Goal: Information Seeking & Learning: Learn about a topic

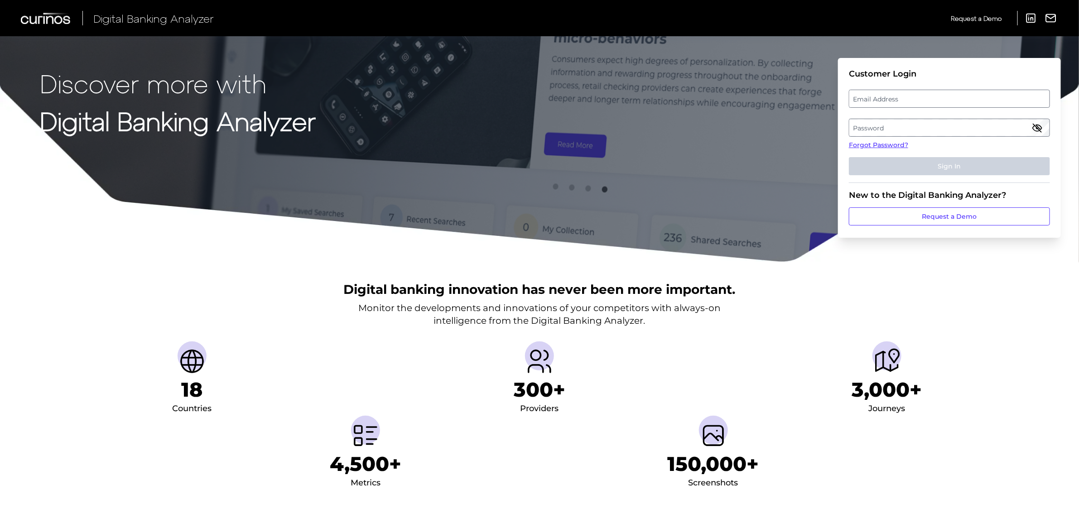
click at [871, 97] on label "Email Address" at bounding box center [949, 99] width 200 height 16
click at [871, 97] on input "email" at bounding box center [949, 99] width 201 height 18
type input "[PERSON_NAME][EMAIL_ADDRESS][PERSON_NAME][DOMAIN_NAME]"
click at [886, 131] on label "Password" at bounding box center [949, 128] width 200 height 16
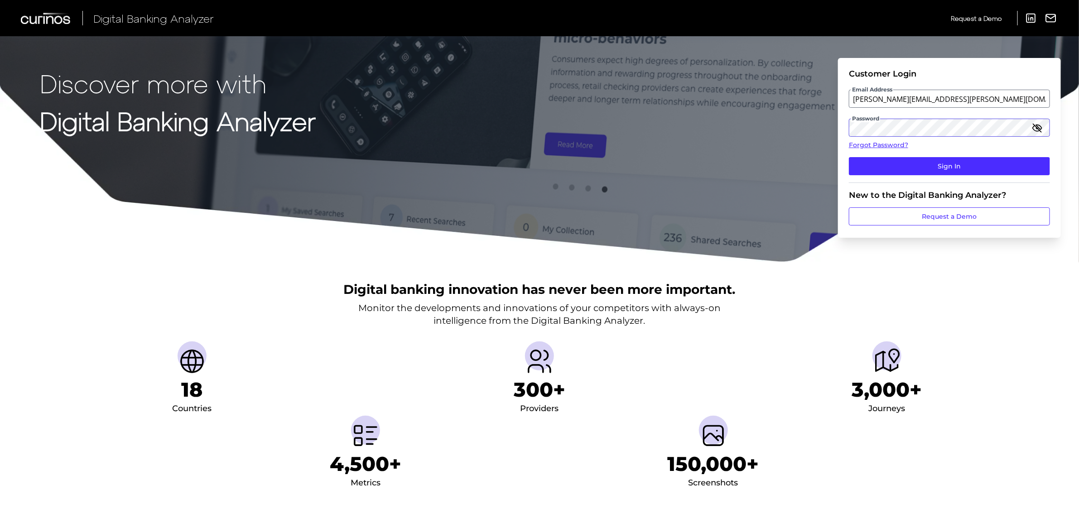
click at [849, 157] on button "Sign In" at bounding box center [949, 166] width 201 height 18
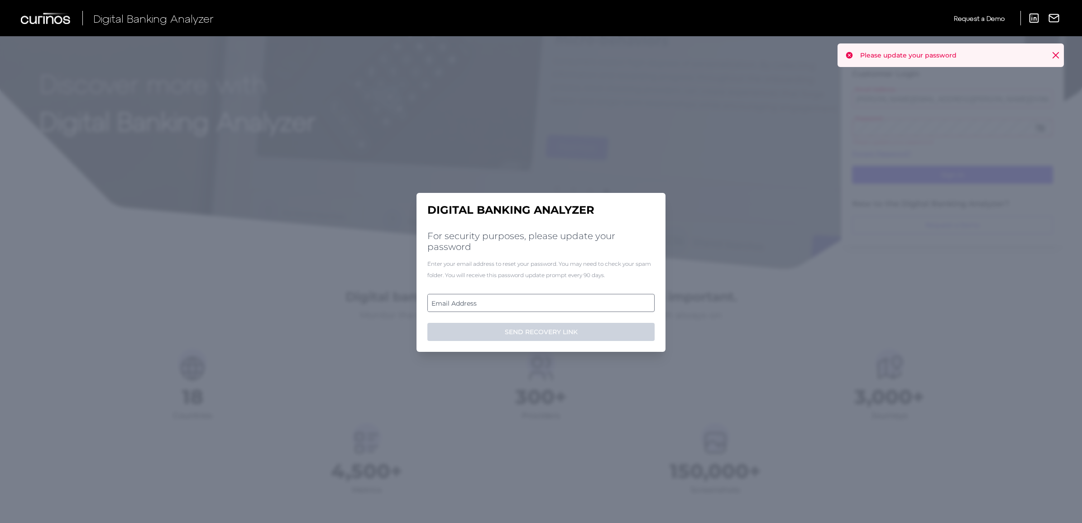
click at [539, 299] on label "Email Address" at bounding box center [541, 303] width 226 height 16
click at [539, 299] on input "email" at bounding box center [541, 303] width 227 height 18
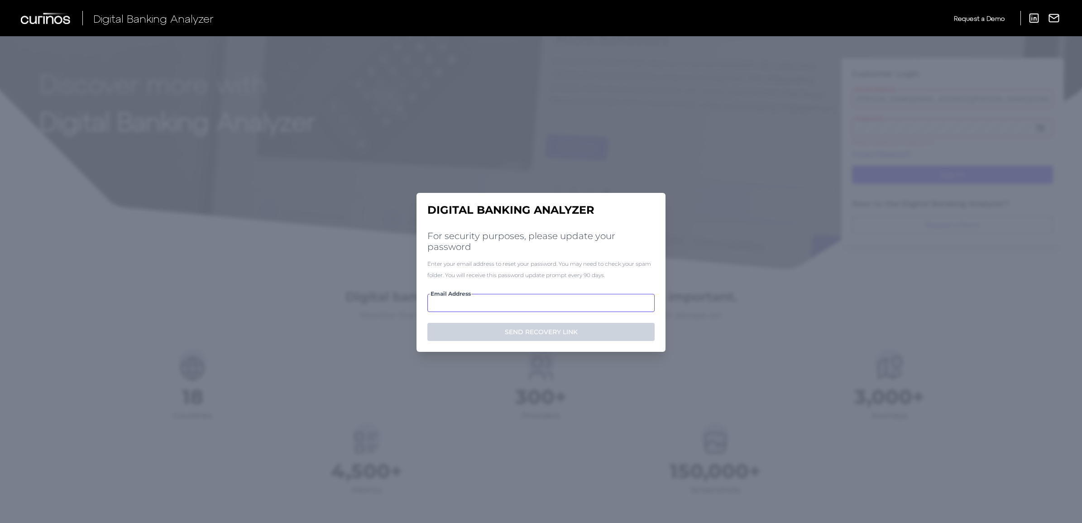
click at [538, 300] on input "Email Address" at bounding box center [541, 303] width 227 height 18
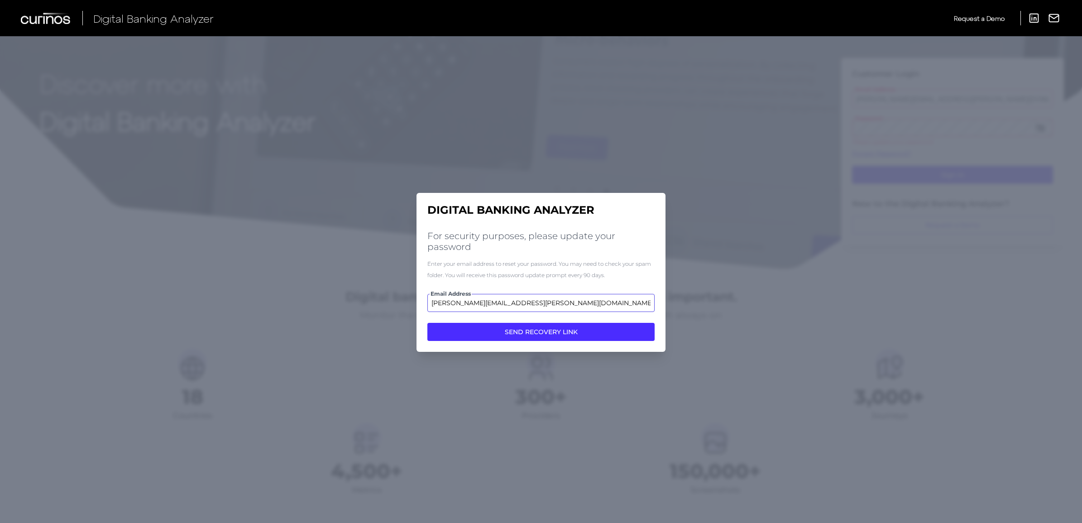
type input "[PERSON_NAME][EMAIL_ADDRESS][PERSON_NAME][DOMAIN_NAME]"
click at [428, 323] on button "SEND RECOVERY LINK" at bounding box center [541, 332] width 227 height 18
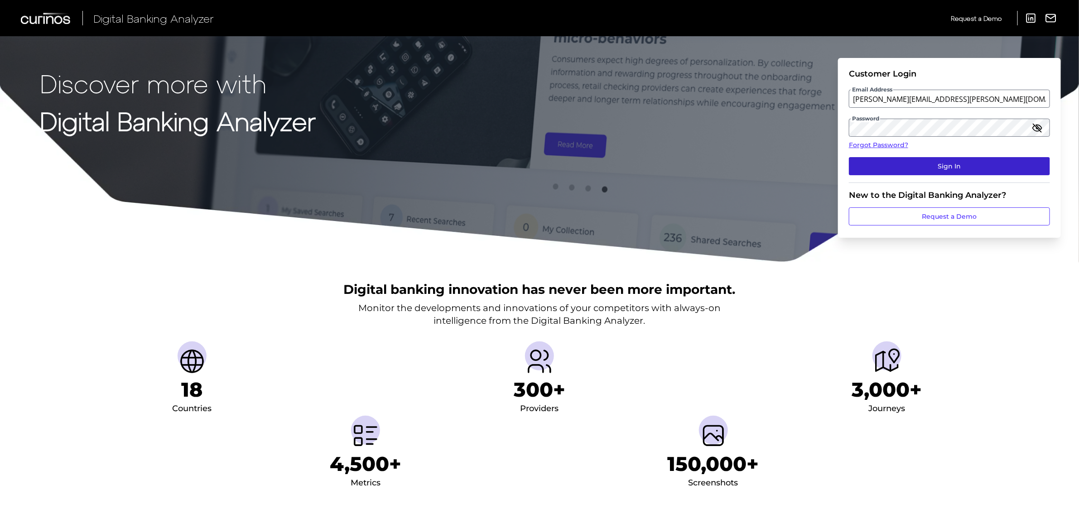
click at [984, 167] on button "Sign In" at bounding box center [949, 166] width 201 height 18
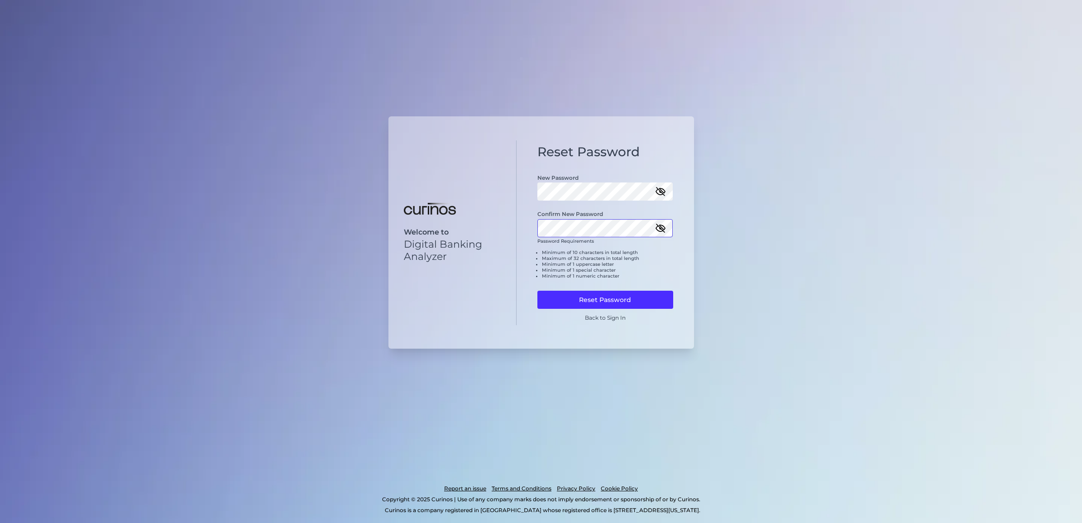
click at [538, 291] on button "Reset Password" at bounding box center [606, 300] width 136 height 18
click at [659, 192] on icon "button" at bounding box center [661, 191] width 8 height 8
click at [659, 231] on icon "button" at bounding box center [660, 228] width 11 height 11
click at [489, 221] on div "Welcome to Digital Banking Analyzer Reset Password New Password Confirm New Pas…" at bounding box center [542, 232] width 306 height 232
click at [587, 297] on button "Reset Password" at bounding box center [606, 300] width 136 height 18
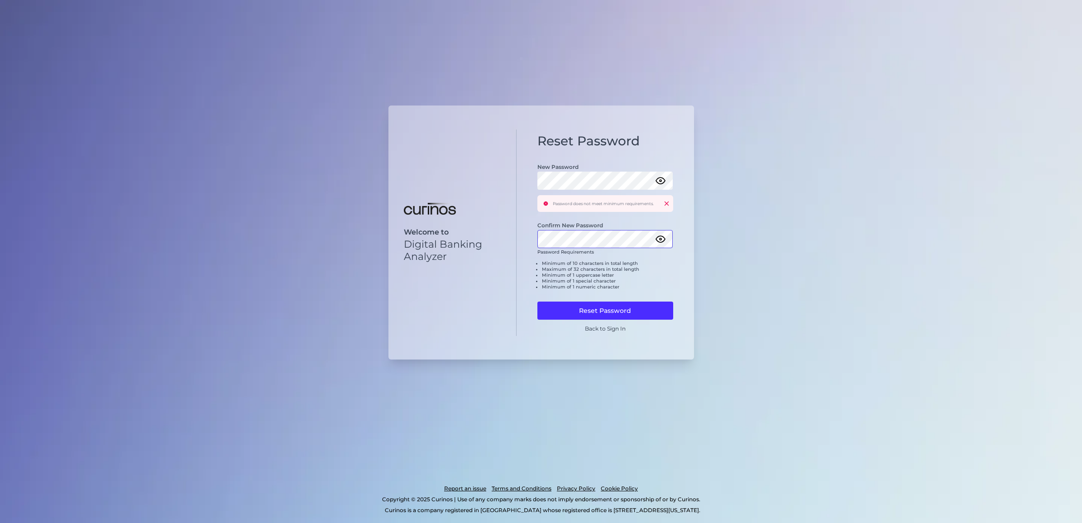
click at [485, 234] on div "Welcome to Digital Banking Analyzer Reset Password New Password Password does n…" at bounding box center [542, 233] width 306 height 254
click at [572, 304] on button "Reset Password" at bounding box center [606, 311] width 136 height 18
click at [463, 238] on div "Welcome to Digital Banking Analyzer Reset Password New Password Password does n…" at bounding box center [542, 233] width 306 height 254
click at [579, 309] on button "Reset Password" at bounding box center [606, 311] width 136 height 18
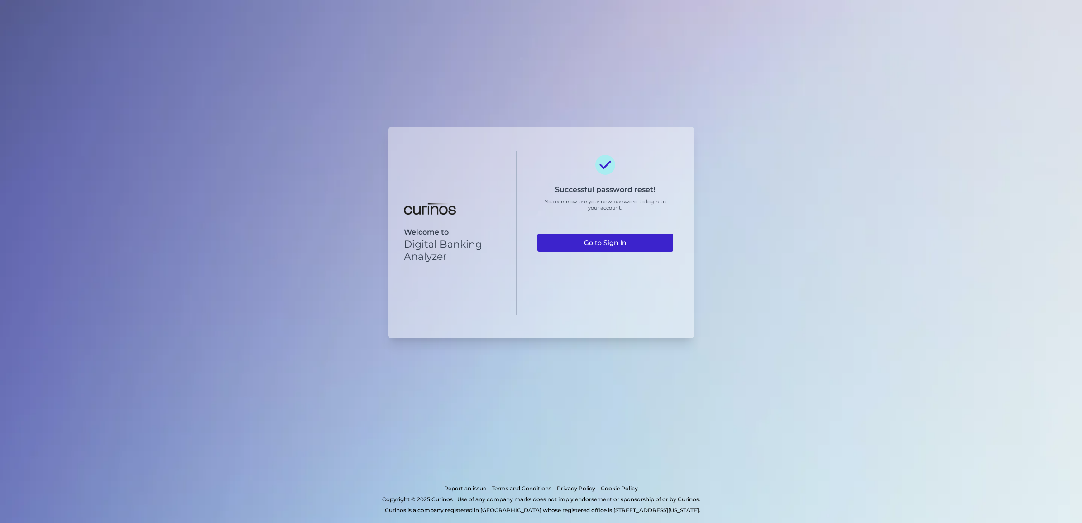
click at [626, 247] on link "Go to Sign In" at bounding box center [606, 243] width 136 height 18
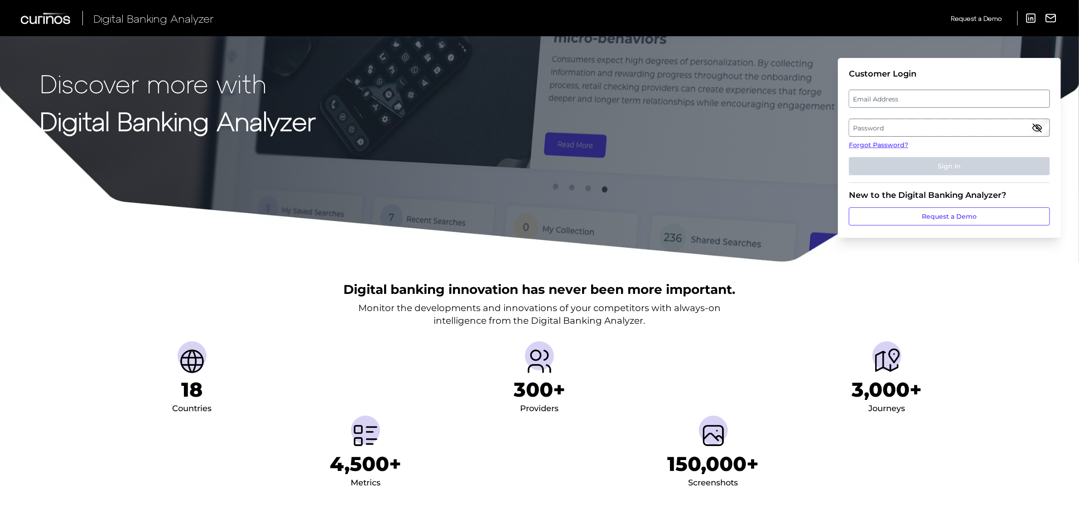
click at [931, 100] on label "Email Address" at bounding box center [949, 99] width 200 height 16
click at [931, 100] on input "email" at bounding box center [949, 99] width 201 height 18
click at [927, 99] on input "Email Address" at bounding box center [949, 99] width 201 height 18
type input "[PERSON_NAME][EMAIL_ADDRESS][PERSON_NAME][DOMAIN_NAME]"
click at [928, 127] on label "Password" at bounding box center [949, 128] width 200 height 16
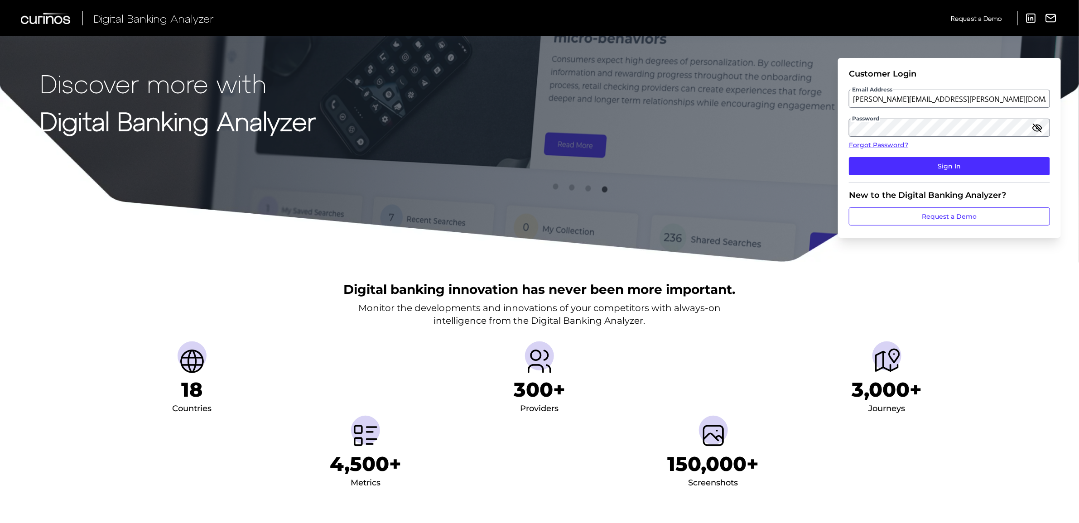
click at [1038, 130] on icon "button" at bounding box center [1037, 127] width 11 height 11
click at [849, 157] on button "Sign In" at bounding box center [949, 166] width 201 height 18
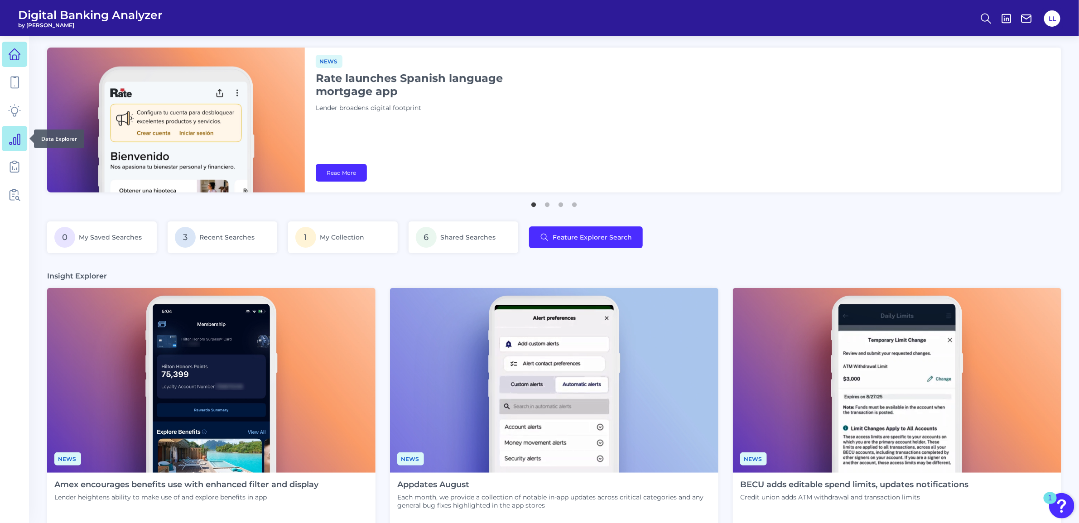
click at [10, 139] on icon at bounding box center [14, 138] width 13 height 13
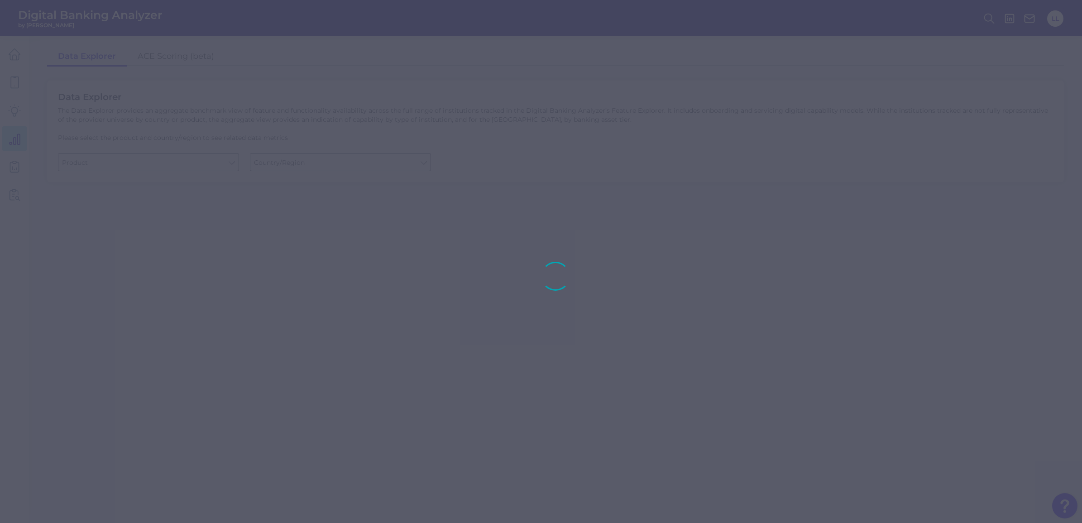
type input "Checking / Current Account"
type input "United States"
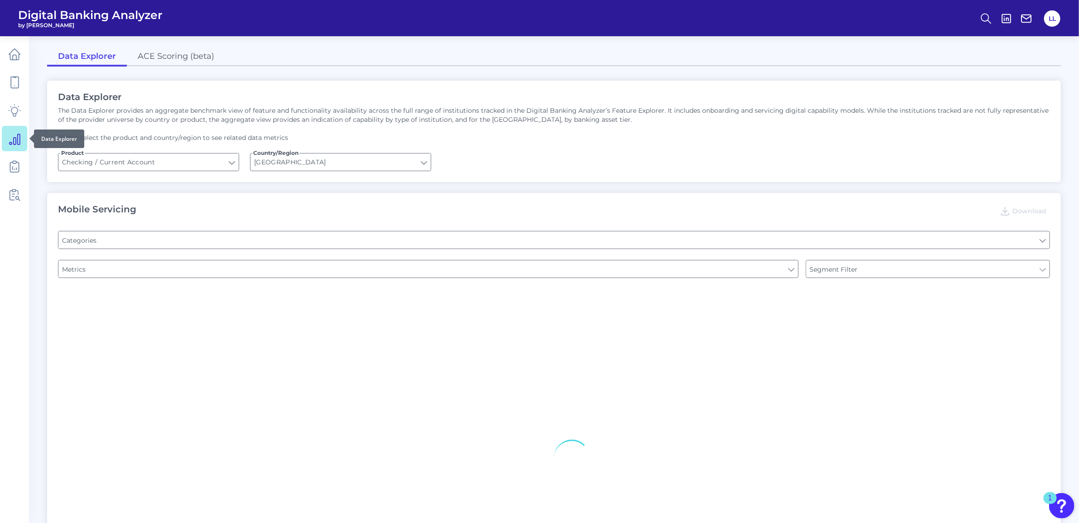
type input "Pre-login Features"
type input "Online Banking Registration"
type input "Channel"
type input "Type of Institution"
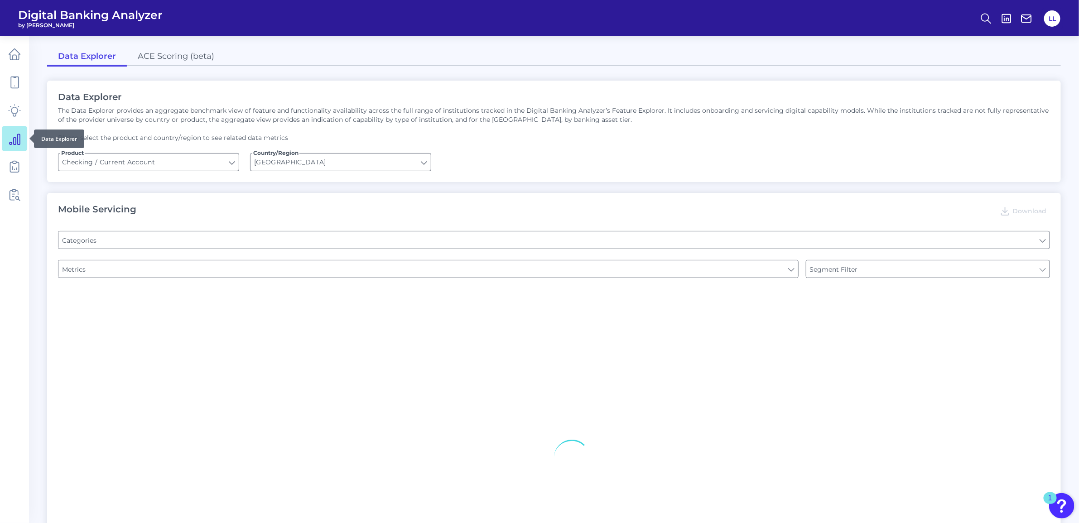
type input "Type of Institution"
type input "Can you register for online banking?"
type input "Upon opening the app are users immediately prompted to use Touch/Face ID to log…"
type input "END-TO-END JOURNEY: Can you apply for the PRODUCT as a new to brand customer on…"
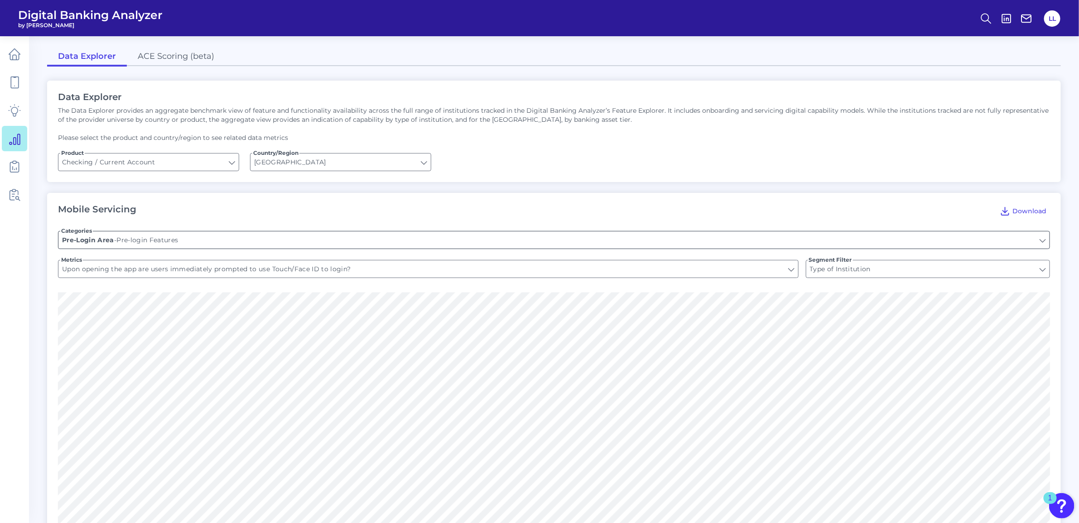
click at [191, 239] on input "Pre-login Features" at bounding box center [553, 239] width 991 height 17
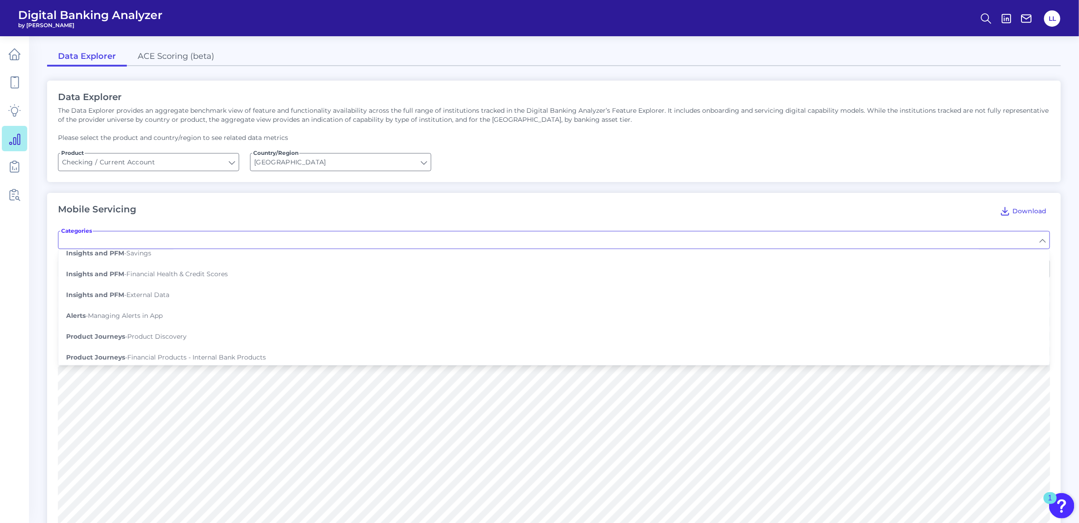
scroll to position [679, 0]
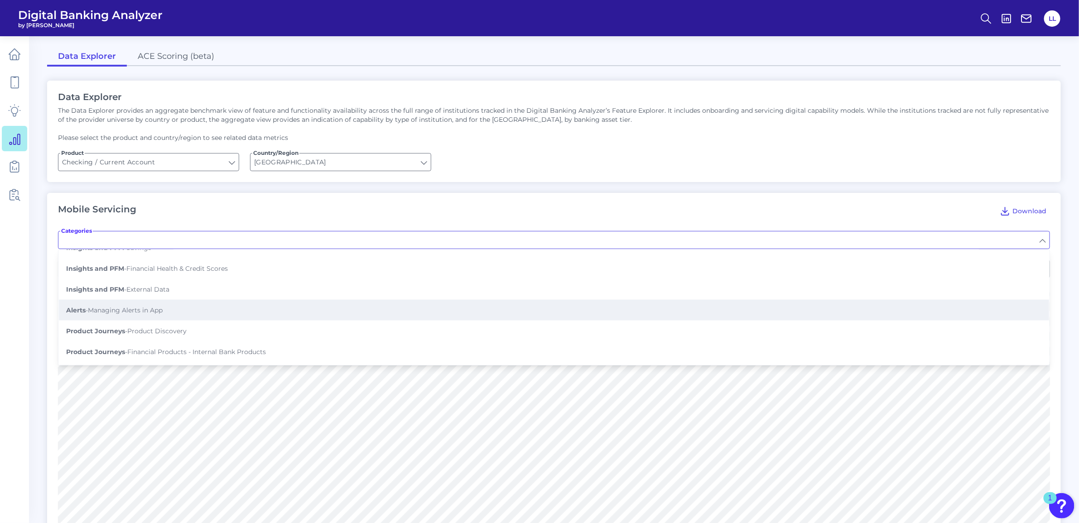
click at [189, 300] on button "Alerts - Managing Alerts in App" at bounding box center [554, 310] width 990 height 21
type input "Managing Alerts in App"
type input "Can alerts be managed in app?"
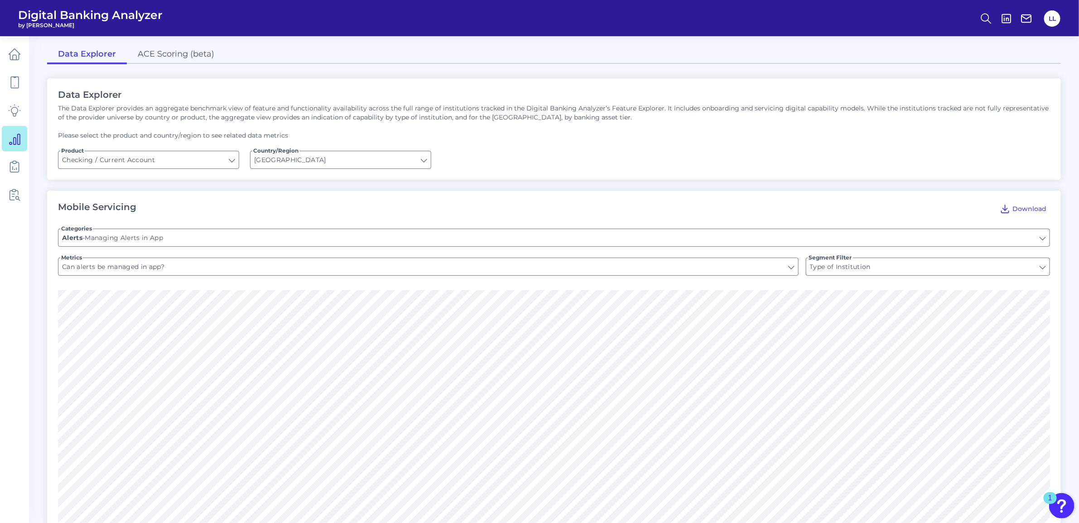
scroll to position [0, 0]
click at [1042, 272] on input "Type of Institution" at bounding box center [928, 268] width 244 height 17
click at [452, 265] on input "Can alerts be managed in app?" at bounding box center [428, 268] width 740 height 17
type input "Type of Institution"
